Goal: Transaction & Acquisition: Download file/media

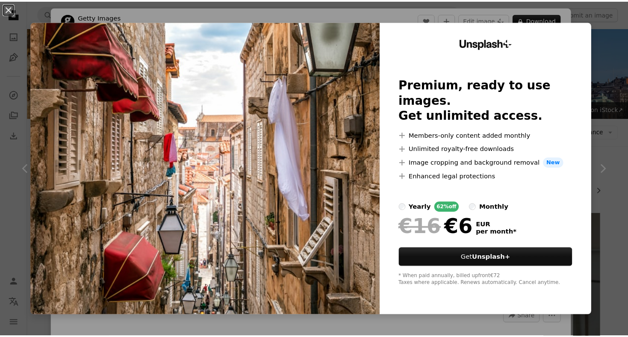
scroll to position [1198, 0]
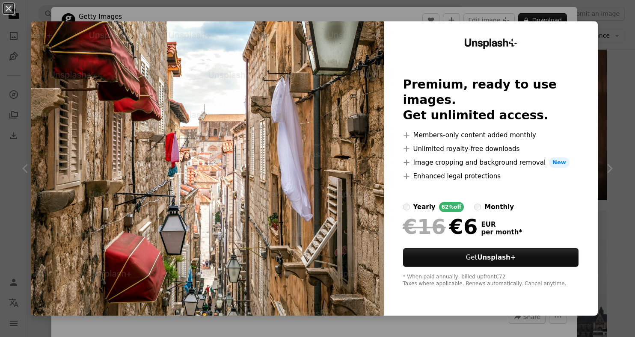
click at [366, 36] on img at bounding box center [207, 168] width 353 height 294
click at [287, 160] on img at bounding box center [207, 168] width 353 height 294
click at [3, 8] on button "An X shape" at bounding box center [8, 8] width 10 height 10
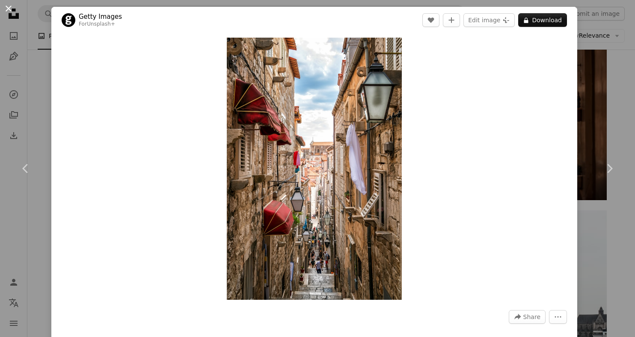
click at [10, 13] on button "An X shape" at bounding box center [8, 8] width 10 height 10
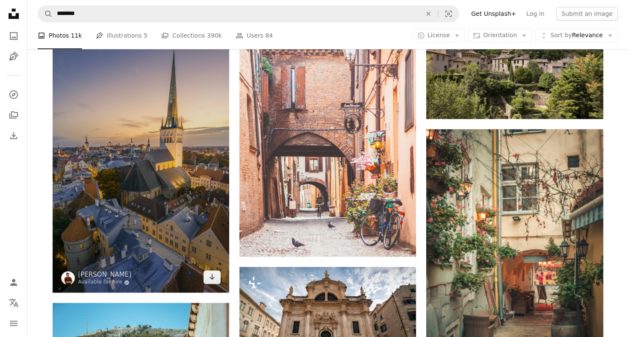
scroll to position [770, 0]
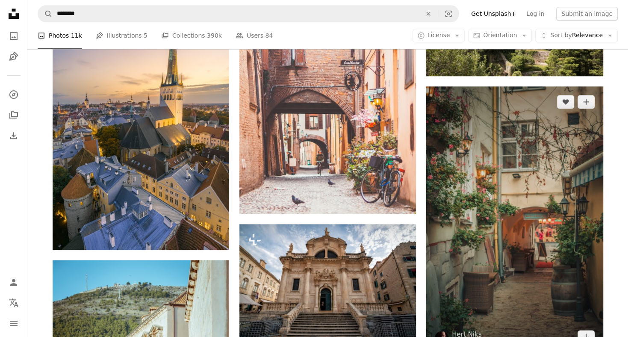
click at [559, 195] on img at bounding box center [515, 219] width 177 height 266
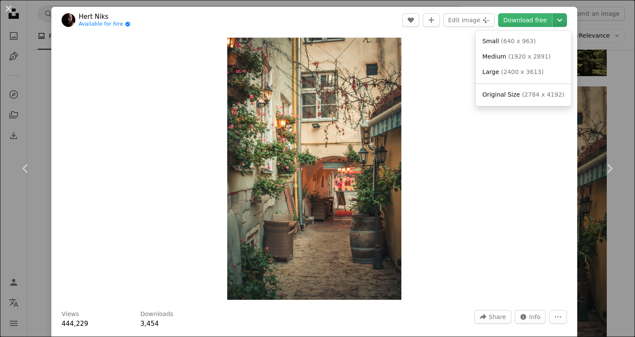
click at [553, 23] on icon "Chevron down" at bounding box center [560, 20] width 14 height 10
click at [510, 92] on span "Original Size" at bounding box center [501, 94] width 38 height 7
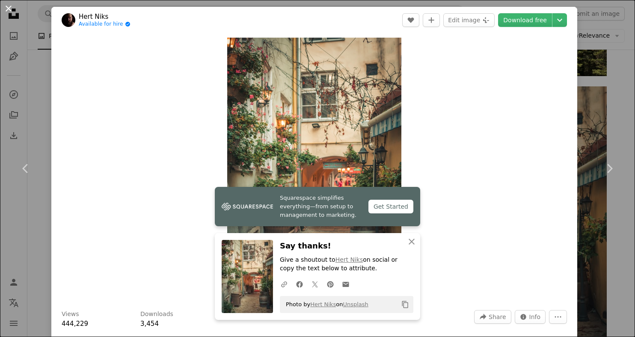
click at [11, 7] on button "An X shape" at bounding box center [8, 8] width 10 height 10
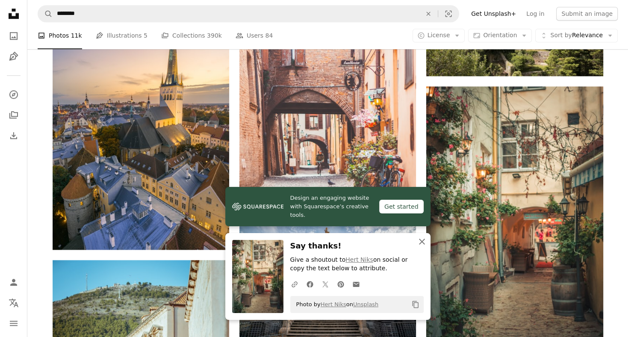
click at [422, 245] on icon "An X shape" at bounding box center [422, 242] width 10 height 10
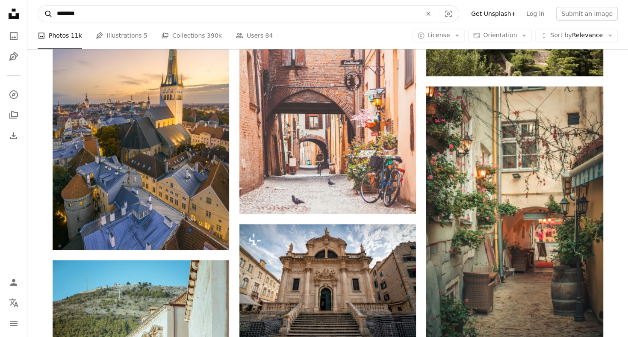
drag, startPoint x: 120, startPoint y: 10, endPoint x: 44, endPoint y: 12, distance: 76.2
click at [44, 12] on form "A magnifying glass ******** An X shape Visual search" at bounding box center [249, 13] width 422 height 17
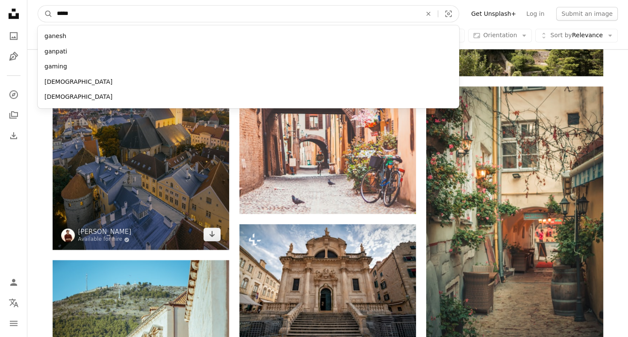
type input "******"
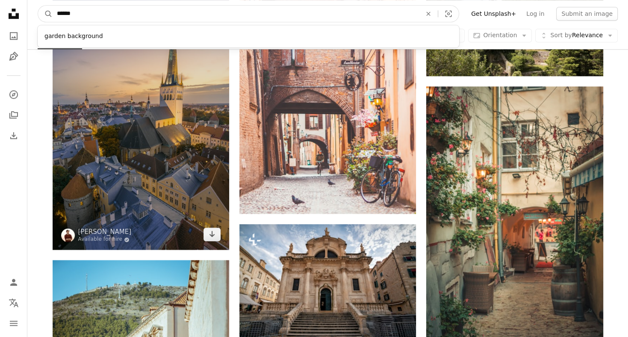
click button "A magnifying glass" at bounding box center [45, 14] width 15 height 16
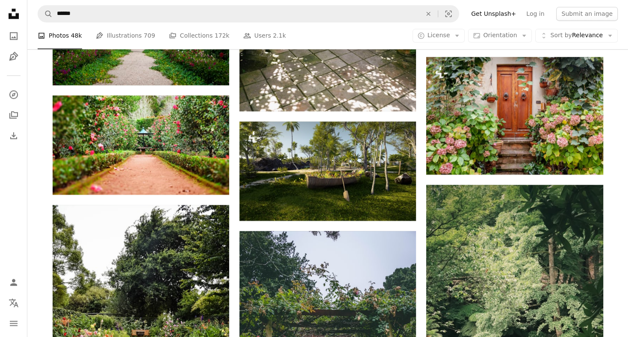
scroll to position [1155, 0]
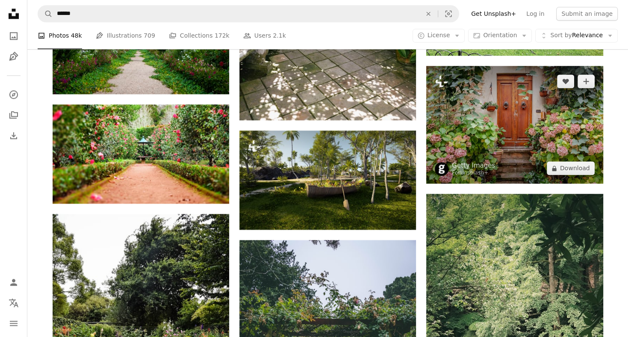
click at [473, 123] on img at bounding box center [515, 125] width 177 height 118
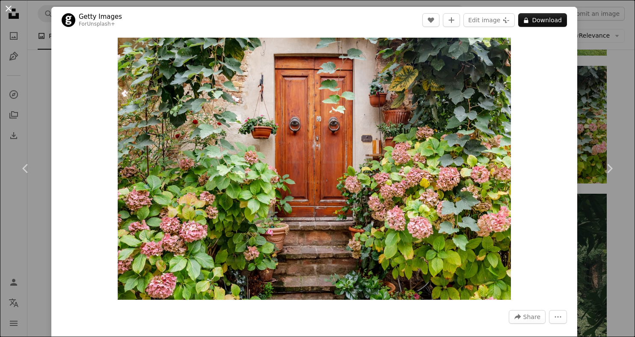
click at [9, 9] on button "An X shape" at bounding box center [8, 8] width 10 height 10
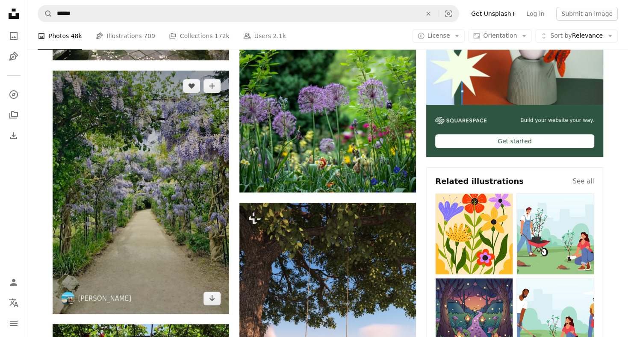
scroll to position [342, 0]
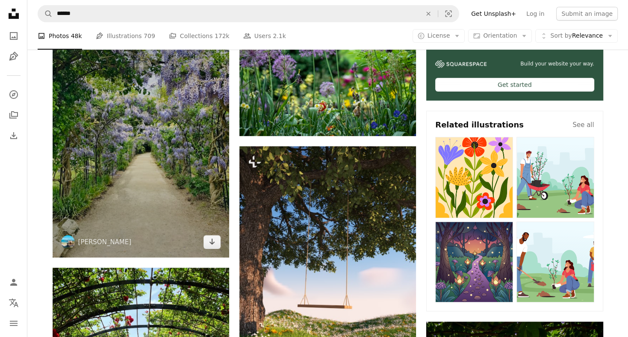
click at [149, 143] on img at bounding box center [141, 135] width 177 height 243
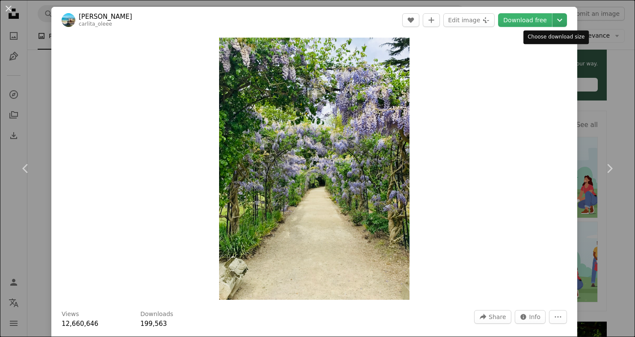
click at [556, 24] on icon "Chevron down" at bounding box center [560, 20] width 14 height 10
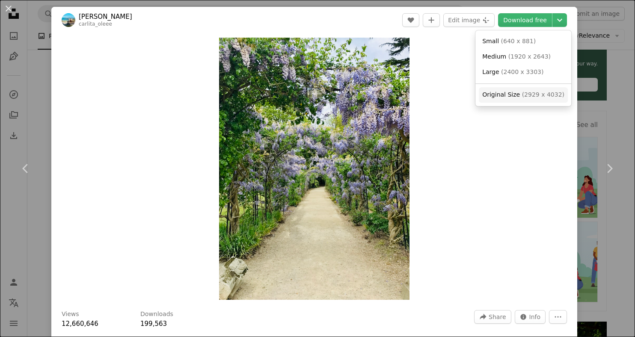
click at [510, 95] on span "Original Size" at bounding box center [501, 94] width 38 height 7
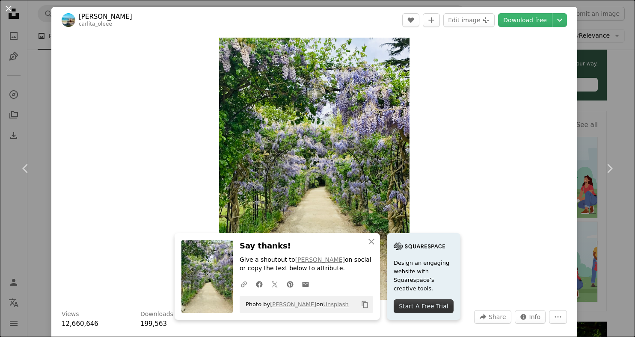
click at [9, 9] on button "An X shape" at bounding box center [8, 8] width 10 height 10
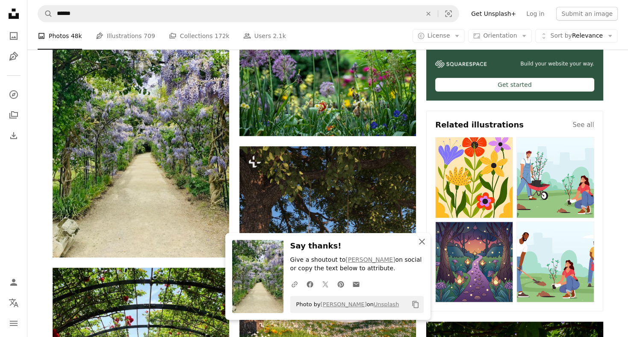
click at [425, 243] on icon "An X shape" at bounding box center [422, 242] width 10 height 10
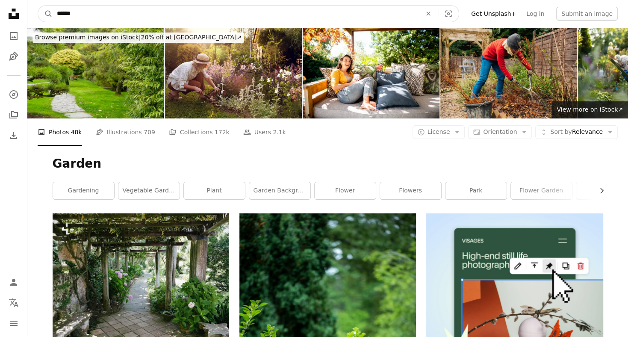
click at [174, 16] on input "******" at bounding box center [236, 14] width 367 height 16
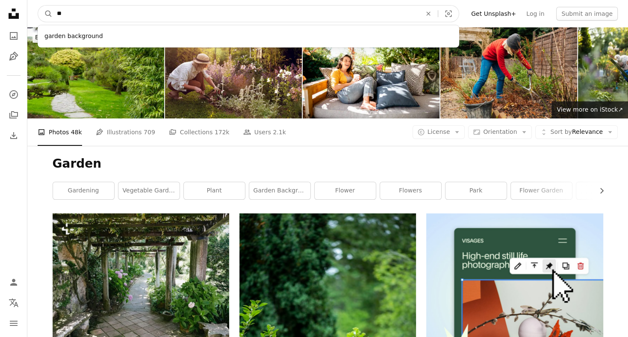
type input "*"
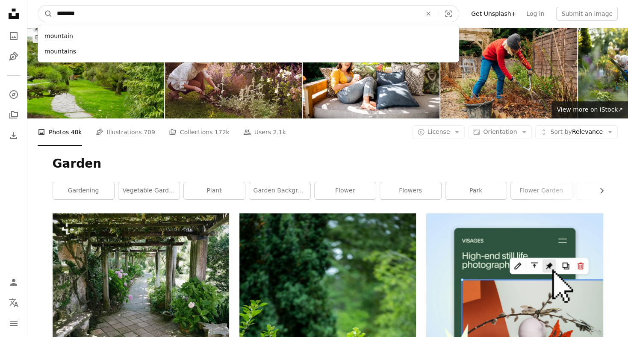
type input "*********"
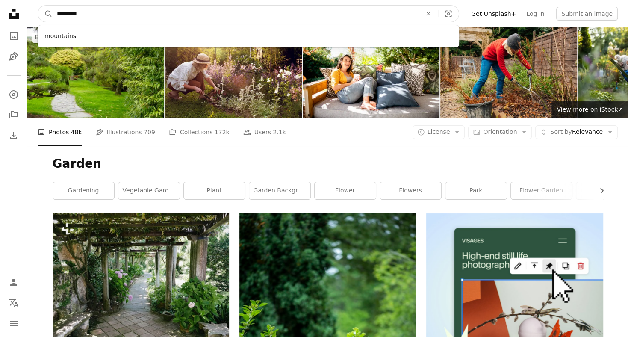
click button "A magnifying glass" at bounding box center [45, 14] width 15 height 16
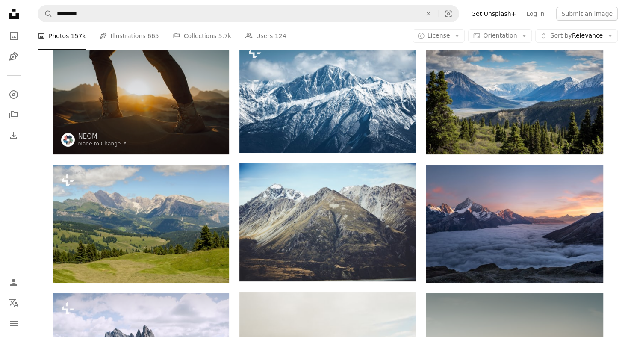
scroll to position [86, 0]
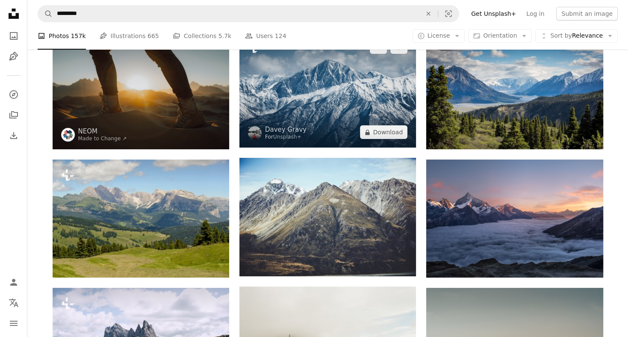
click at [301, 84] on img at bounding box center [328, 90] width 177 height 116
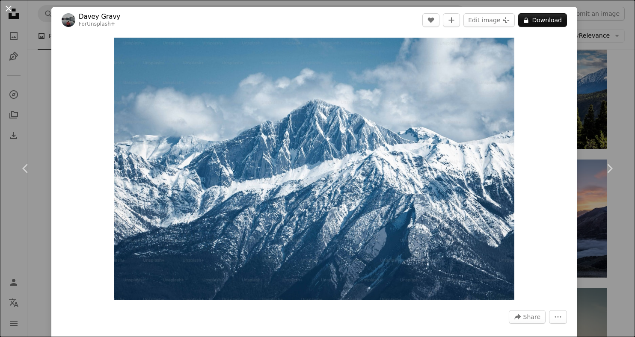
click at [8, 9] on button "An X shape" at bounding box center [8, 8] width 10 height 10
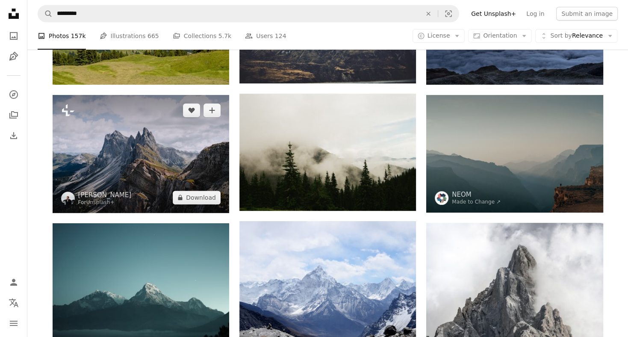
scroll to position [299, 0]
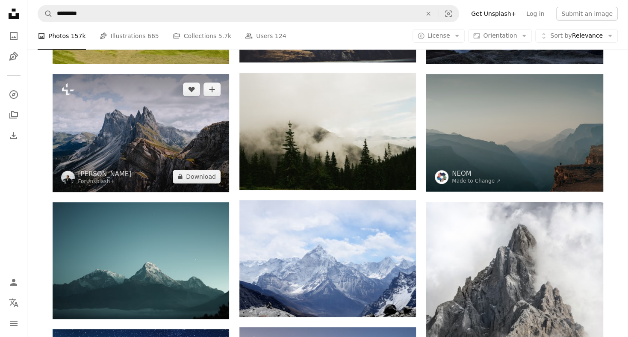
click at [150, 136] on img at bounding box center [141, 133] width 177 height 118
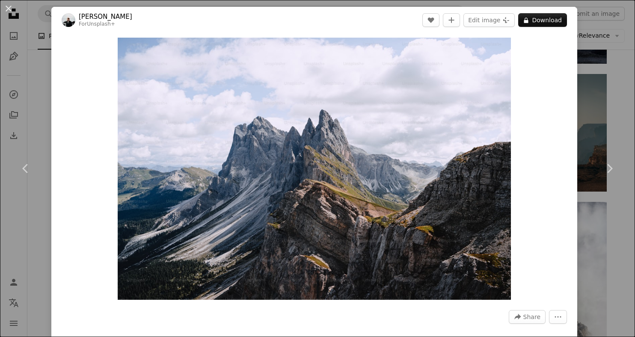
click at [9, 7] on button "An X shape" at bounding box center [8, 8] width 10 height 10
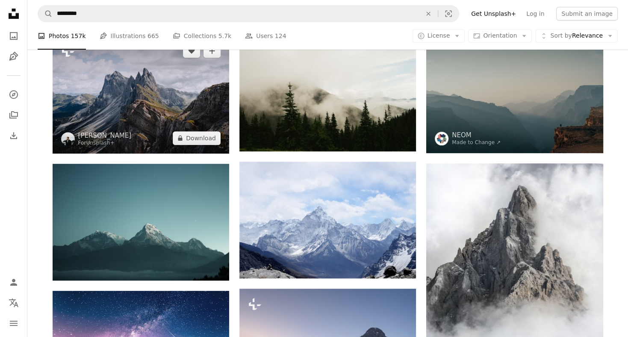
scroll to position [299, 0]
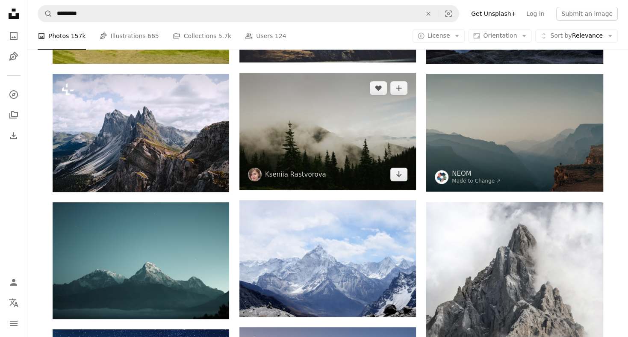
click at [290, 107] on img at bounding box center [328, 131] width 177 height 117
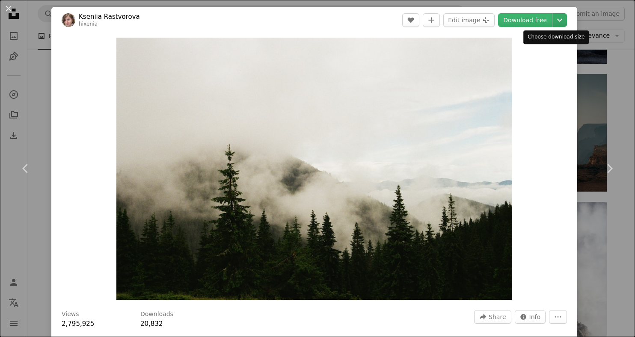
click at [553, 21] on icon "Chevron down" at bounding box center [560, 20] width 14 height 10
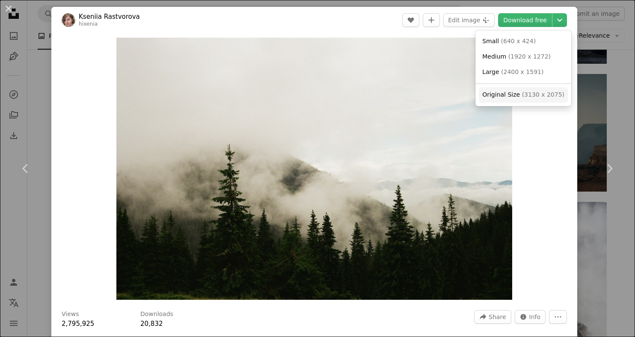
click at [492, 93] on span "Original Size" at bounding box center [501, 94] width 38 height 7
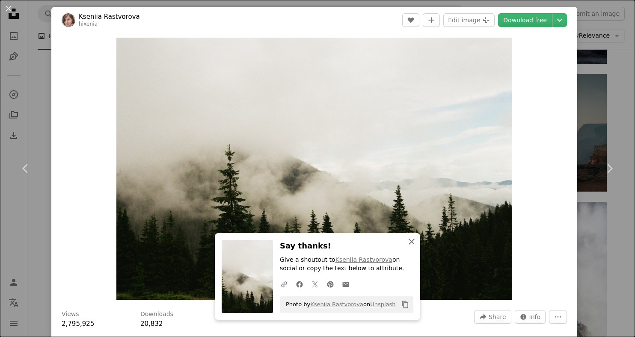
click at [406, 239] on icon "An X shape" at bounding box center [411, 242] width 10 height 10
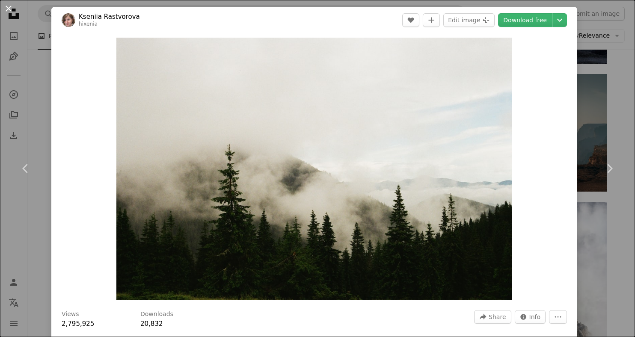
click at [6, 5] on button "An X shape" at bounding box center [8, 8] width 10 height 10
